Goal: Task Accomplishment & Management: Manage account settings

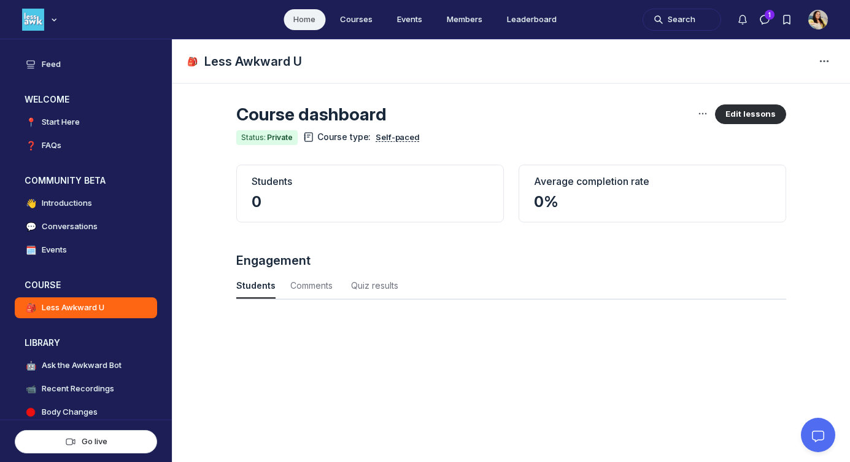
scroll to position [1662, 4053]
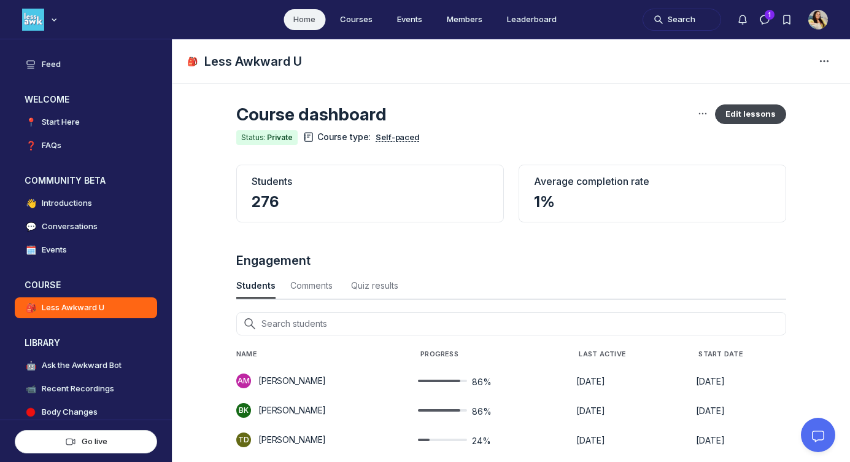
click at [738, 112] on button "Edit lessons" at bounding box center [750, 114] width 71 height 20
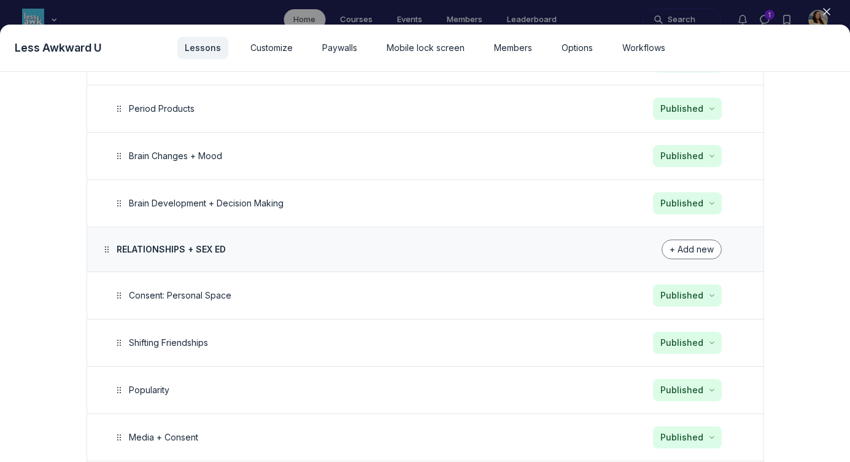
scroll to position [1747, 0]
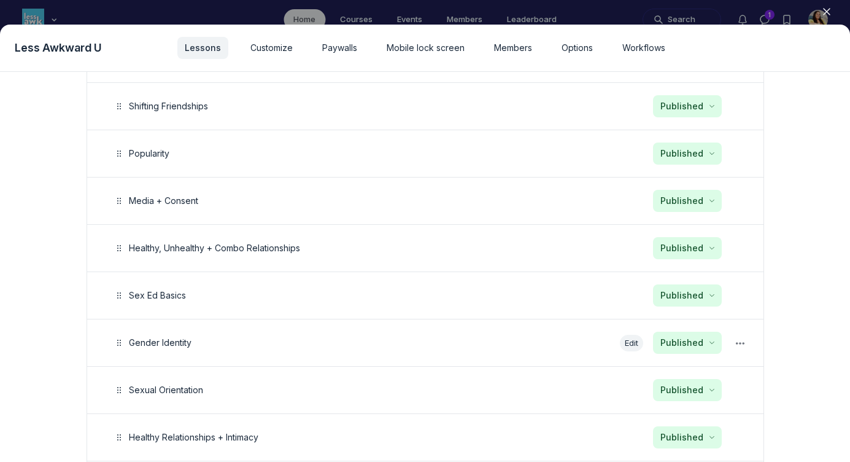
click at [629, 338] on button "Edit" at bounding box center [631, 343] width 23 height 17
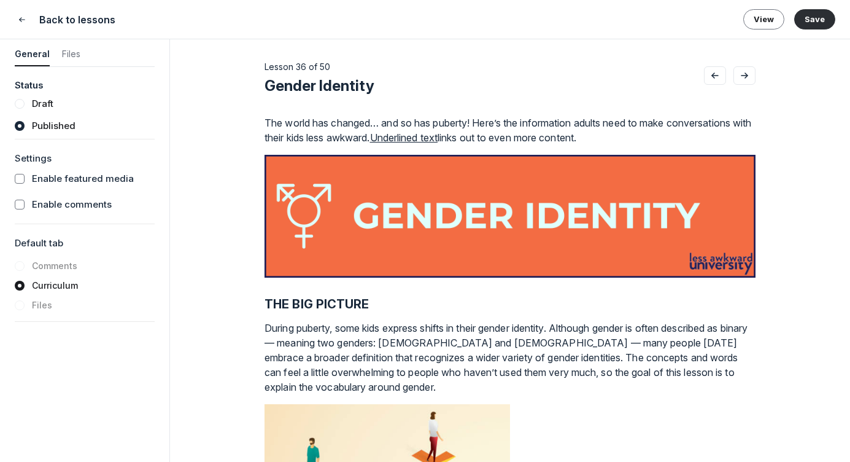
click at [286, 86] on span "Gender Identity" at bounding box center [320, 86] width 110 height 18
click at [286, 86] on input "Gender Identity" at bounding box center [485, 86] width 440 height 20
click at [373, 87] on button "Gender Identity" at bounding box center [485, 86] width 440 height 20
drag, startPoint x: 323, startPoint y: 86, endPoint x: 265, endPoint y: 86, distance: 57.7
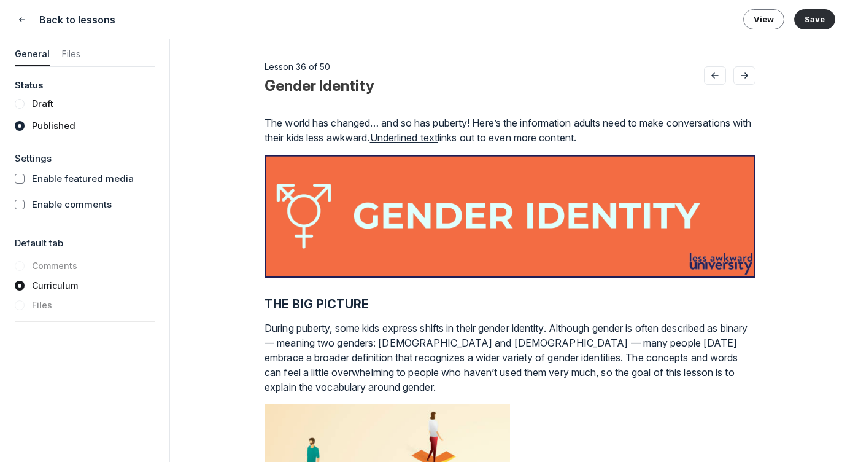
click at [265, 86] on input "Gender Identity" at bounding box center [485, 86] width 440 height 20
click at [336, 87] on input "Identity" at bounding box center [485, 86] width 440 height 20
type input "Identity Formation"
click at [813, 18] on button "Save" at bounding box center [814, 19] width 41 height 20
click at [20, 22] on icon "Close" at bounding box center [22, 20] width 10 height 12
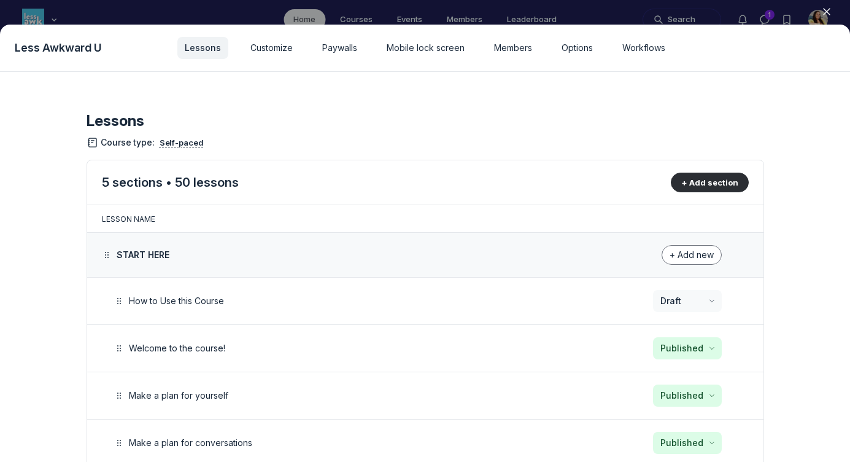
click at [829, 10] on icon "button" at bounding box center [827, 12] width 12 height 12
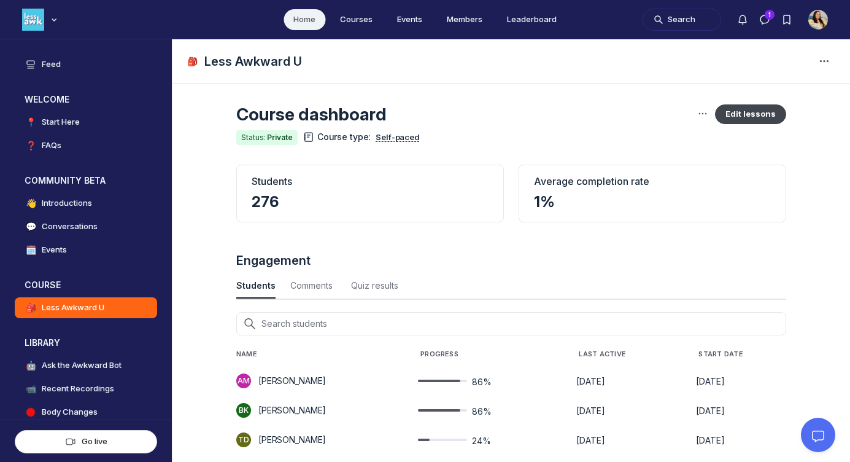
click at [758, 114] on button "Edit lessons" at bounding box center [750, 114] width 71 height 20
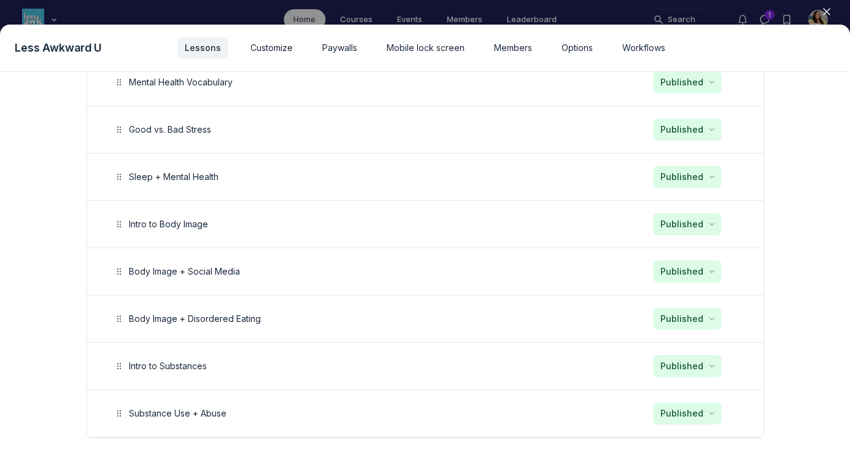
scroll to position [2398, 0]
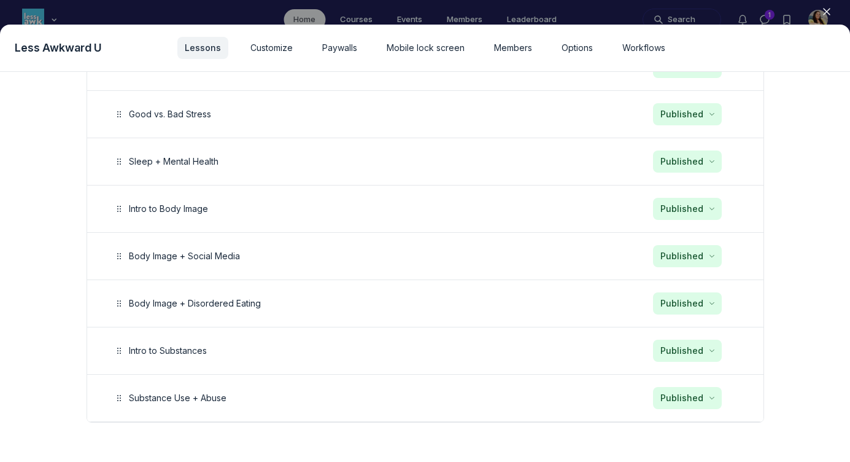
click at [826, 14] on icon "button" at bounding box center [827, 12] width 12 height 12
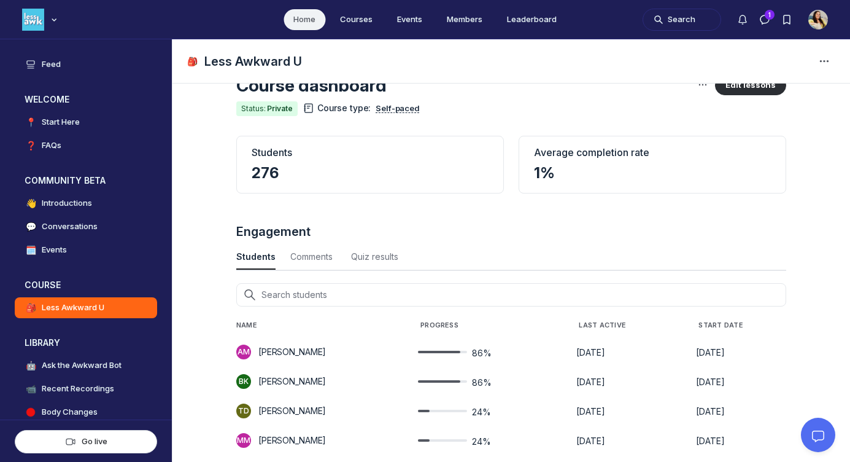
scroll to position [29, 0]
